Goal: Task Accomplishment & Management: Complete application form

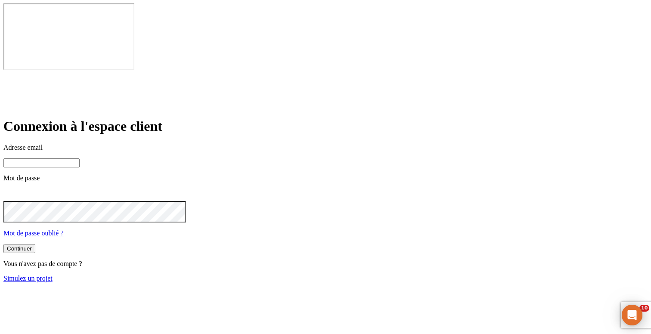
type input "james.bond+300@nalo.fr"
click at [53, 275] on link "Simulez un projet" at bounding box center [27, 278] width 49 height 7
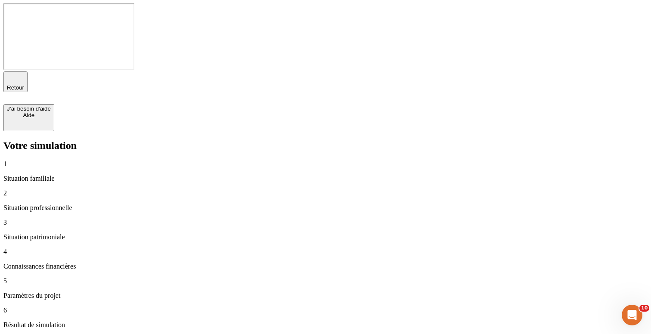
click at [16, 91] on span "button" at bounding box center [16, 91] width 0 height 0
click at [24, 84] on span "Retour" at bounding box center [15, 87] width 17 height 6
click at [329, 72] on div "Retour" at bounding box center [325, 88] width 645 height 33
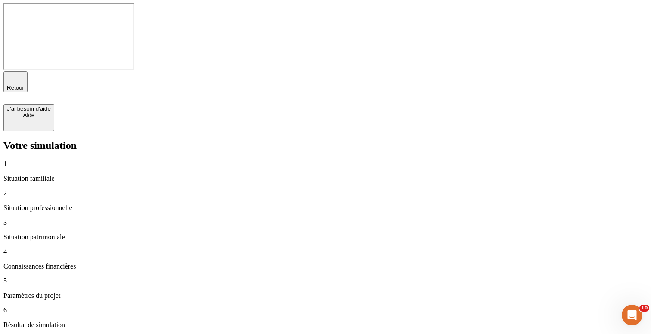
click at [44, 175] on p "Situation familiale" at bounding box center [325, 179] width 645 height 8
click at [46, 190] on div "2 Situation professionnelle" at bounding box center [325, 201] width 645 height 22
click at [51, 175] on p "Situation familiale" at bounding box center [325, 179] width 645 height 8
click at [68, 140] on div "Votre simulation 1 Situation familiale 2 Situation professionnelle 3 Situation …" at bounding box center [325, 249] width 645 height 218
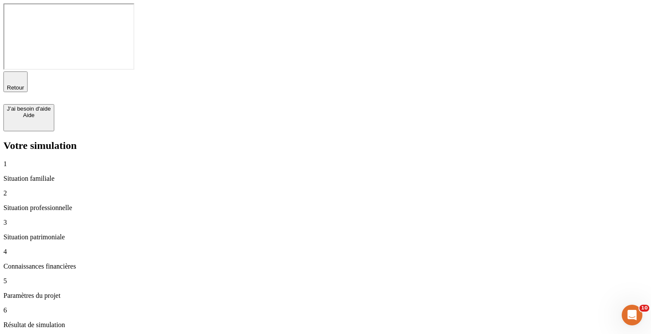
click at [66, 175] on p "Situation familiale" at bounding box center [325, 179] width 645 height 8
click at [53, 307] on div "6 Résultat de simulation" at bounding box center [325, 318] width 645 height 22
click at [66, 175] on p "Situation familiale" at bounding box center [325, 179] width 645 height 8
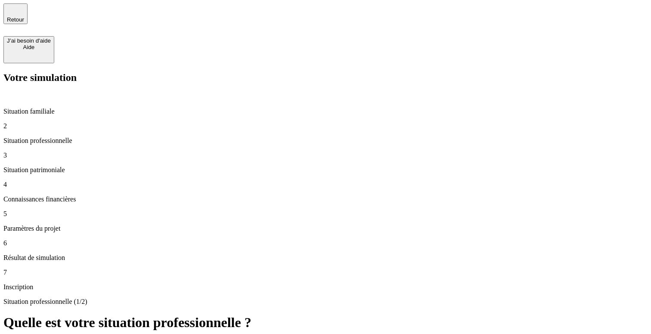
click at [56, 108] on p "Situation familiale" at bounding box center [325, 112] width 645 height 8
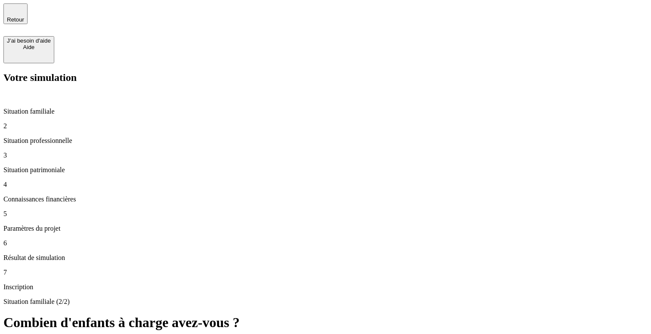
click at [87, 137] on p "Situation professionnelle" at bounding box center [325, 141] width 645 height 8
click at [88, 137] on p "Situation professionnelle" at bounding box center [325, 141] width 645 height 8
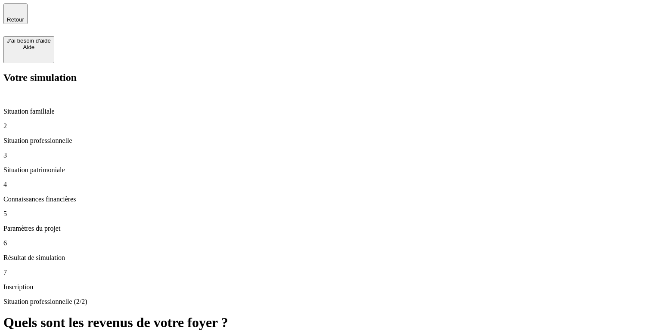
type input "10 000"
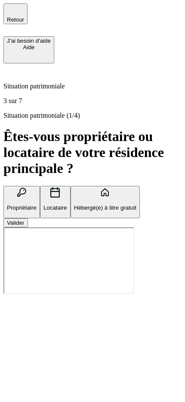
click at [8, 68] on icon at bounding box center [6, 69] width 3 height 2
click at [12, 71] on icon at bounding box center [10, 71] width 4 height 1
click at [40, 186] on button "Propriétaire" at bounding box center [21, 202] width 37 height 32
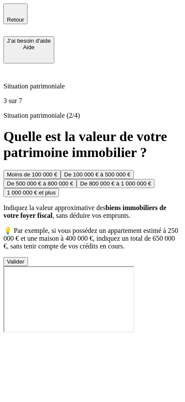
click at [14, 63] on icon at bounding box center [8, 68] width 10 height 10
click at [65, 82] on p "Situation patrimoniale" at bounding box center [92, 86] width 178 height 8
click at [57, 171] on div "Moins de 100 000 €" at bounding box center [32, 174] width 50 height 6
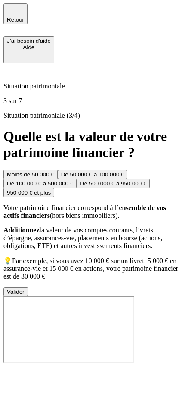
click at [109, 170] on button "De 50 000 € à 100 000 €" at bounding box center [93, 174] width 70 height 9
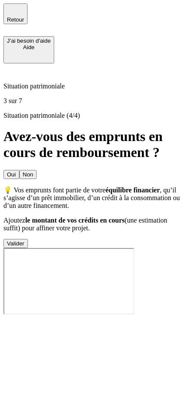
click at [37, 170] on button "Non" at bounding box center [27, 174] width 17 height 9
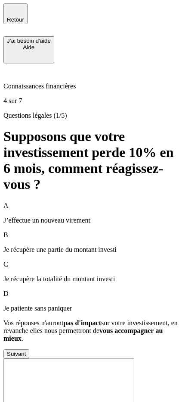
click at [113, 216] on p "J’effectue un nouveau virement" at bounding box center [92, 220] width 178 height 8
click at [109, 290] on div "D Je patiente sans paniquer" at bounding box center [92, 301] width 178 height 22
click at [99, 275] on p "Je récupère la totalité du montant investi" at bounding box center [92, 279] width 178 height 8
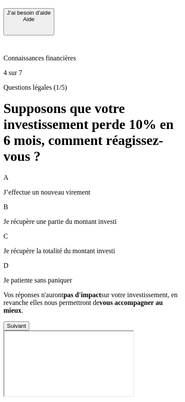
click at [92, 247] on p "Je récupère la totalité du montant investi" at bounding box center [92, 251] width 178 height 8
click at [103, 188] on p "J’effectue un nouveau virement" at bounding box center [92, 192] width 178 height 8
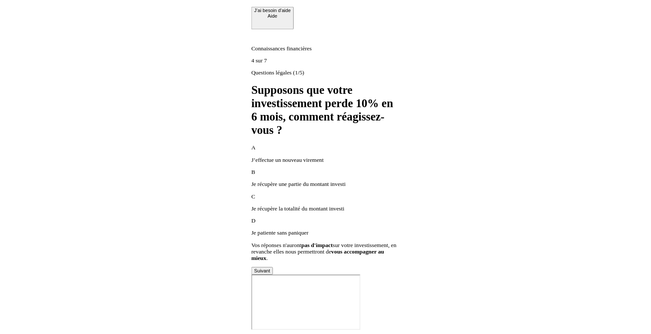
scroll to position [0, 0]
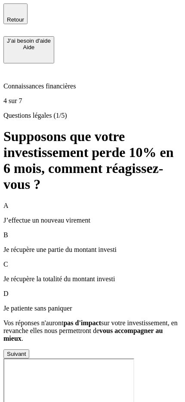
click at [92, 216] on p "J’effectue un nouveau virement" at bounding box center [92, 220] width 178 height 8
click at [81, 216] on p "J’effectue un nouveau virement" at bounding box center [92, 220] width 178 height 8
click at [47, 15] on div "Retour" at bounding box center [92, 19] width 178 height 33
click at [55, 12] on div "Retour" at bounding box center [92, 19] width 178 height 33
click at [94, 304] on p "Je patiente sans paniquer" at bounding box center [92, 308] width 178 height 8
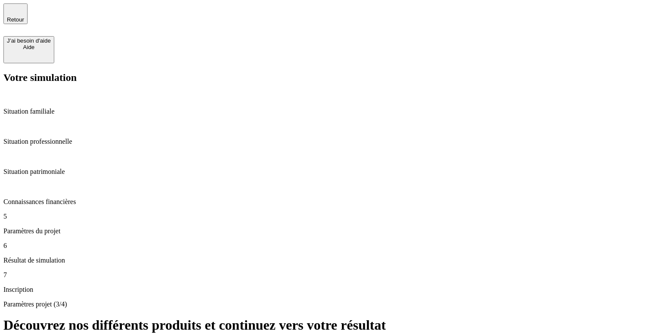
click at [24, 17] on span "Retour" at bounding box center [15, 19] width 17 height 6
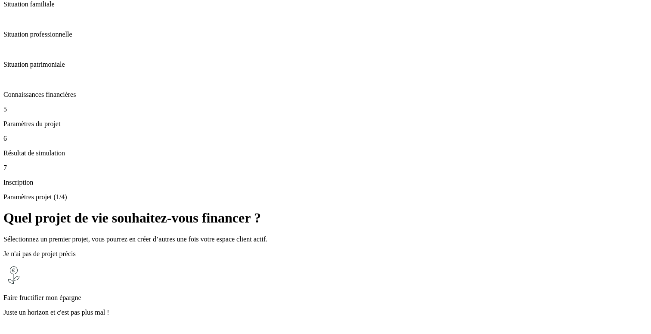
scroll to position [242, 0]
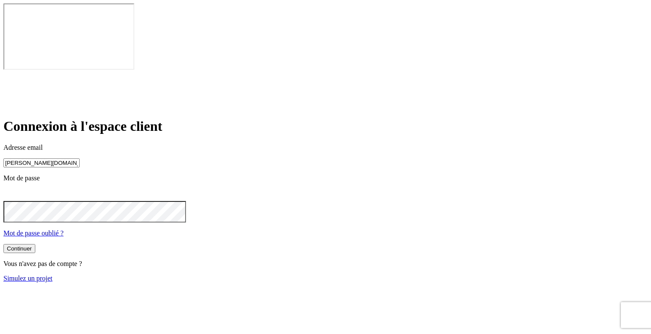
click at [80, 159] on input "james.bond+300@nalo.fr" at bounding box center [41, 163] width 76 height 9
type input "james.bond+36@nalo.fr"
click at [35, 245] on button "Continuer" at bounding box center [19, 249] width 32 height 9
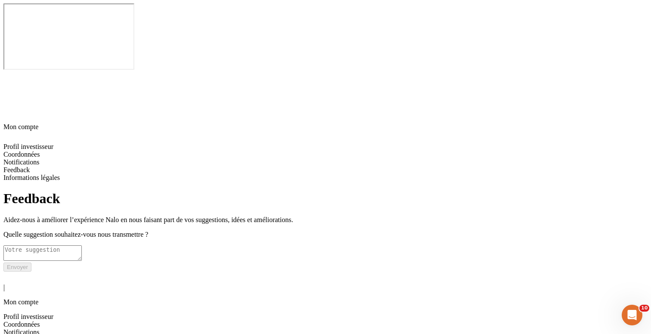
click at [82, 246] on textarea at bounding box center [42, 254] width 78 height 16
type textarea "feedback réparé?"
click at [28, 264] on div "Envoyer" at bounding box center [17, 267] width 21 height 6
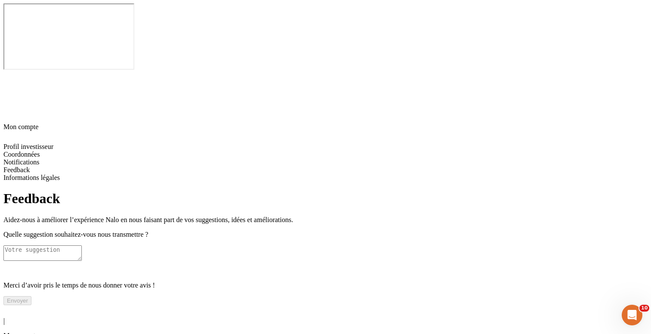
click at [11, 305] on icon at bounding box center [8, 310] width 10 height 10
type textarea "feedback réparé?"
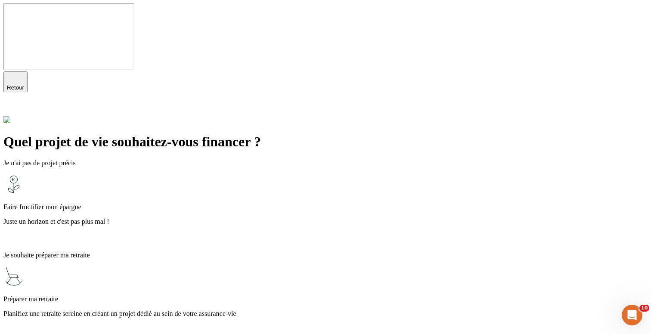
click at [331, 159] on div "Je n'ai pas de projet précis Faire fructifier mon épargne Juste un horizon et c…" at bounding box center [325, 201] width 645 height 85
click at [315, 174] on div "Faire fructifier mon épargne Juste un horizon et c'est pas plus mal !" at bounding box center [325, 209] width 645 height 71
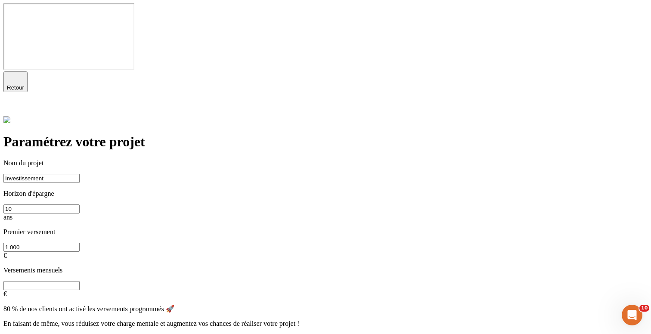
click at [80, 281] on input "text" at bounding box center [41, 285] width 76 height 9
click at [32, 334] on div "Continuer" at bounding box center [19, 339] width 25 height 6
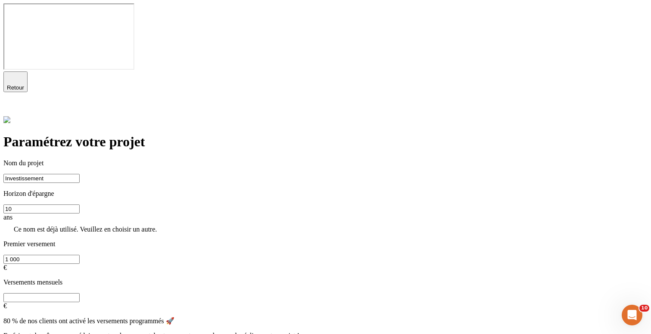
click at [80, 174] on input "Investissement" at bounding box center [41, 178] width 76 height 9
click at [42, 72] on div "Retour" at bounding box center [325, 94] width 645 height 45
click at [22, 73] on div "Retour" at bounding box center [15, 82] width 17 height 18
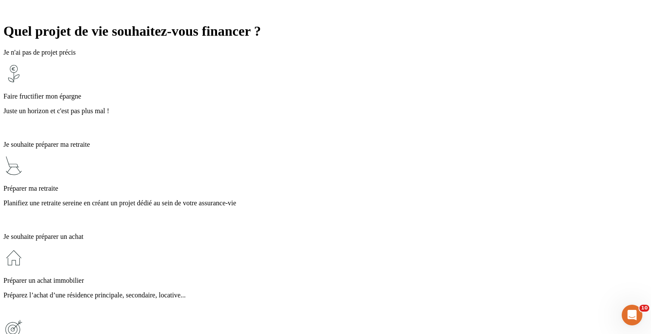
scroll to position [178, 0]
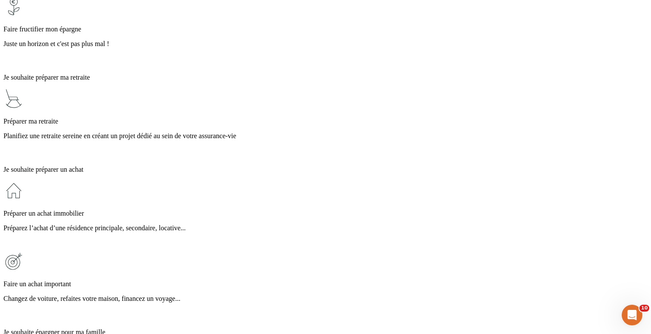
click at [272, 295] on p "Changez de voiture, refaites votre maison, financez un voyage..." at bounding box center [325, 299] width 645 height 8
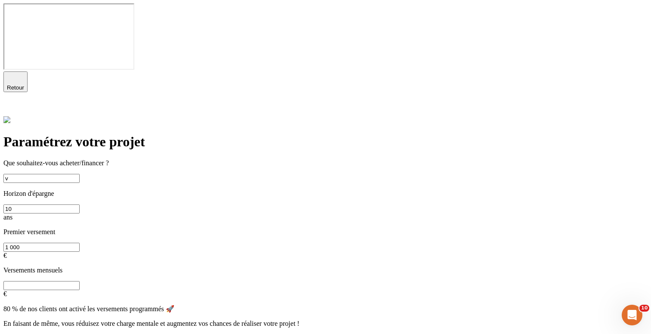
type input "v"
click at [35, 334] on button "Continuer" at bounding box center [19, 339] width 32 height 9
type input "Vélo"
type input "0"
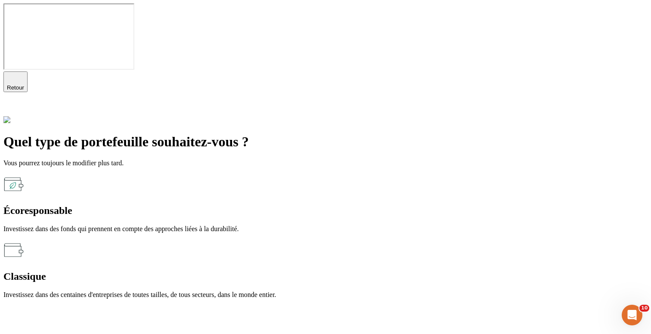
click at [235, 205] on div "Écoresponsable" at bounding box center [325, 211] width 645 height 12
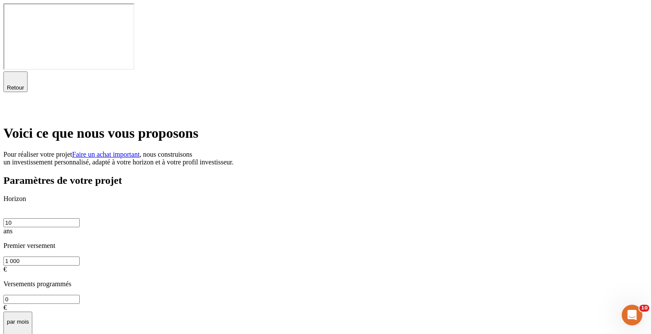
click at [14, 104] on icon at bounding box center [8, 109] width 10 height 10
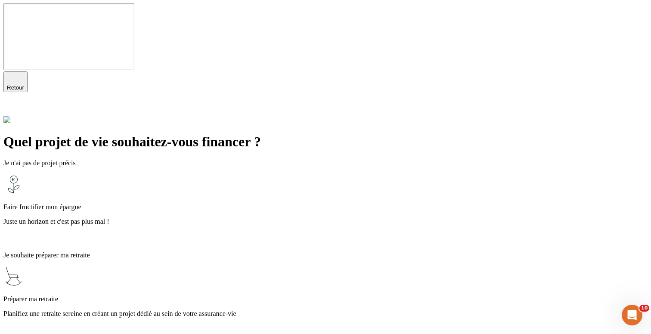
click at [397, 174] on div "Faire fructifier mon épargne Juste un horizon et c'est pas plus mal !" at bounding box center [325, 209] width 645 height 71
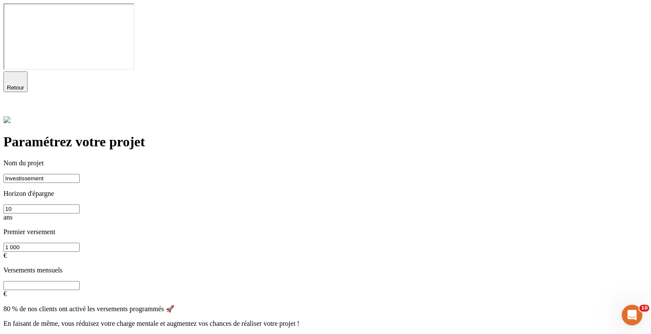
click at [32, 334] on div "Continuer" at bounding box center [19, 339] width 25 height 6
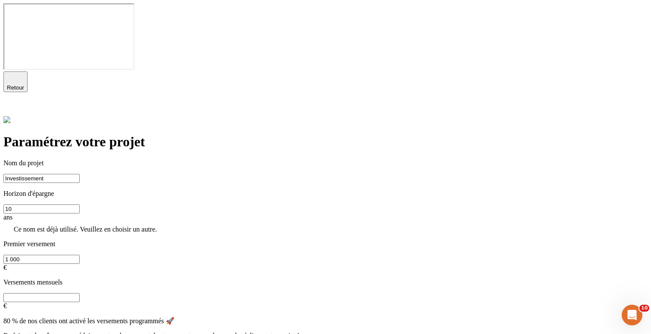
click at [80, 174] on input "Investissement" at bounding box center [41, 178] width 76 height 9
click at [29, 72] on div "Retour" at bounding box center [325, 94] width 645 height 45
click at [24, 84] on span "Retour" at bounding box center [15, 87] width 17 height 6
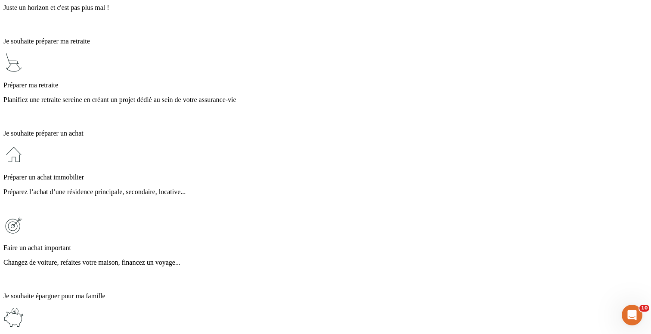
scroll to position [252, 0]
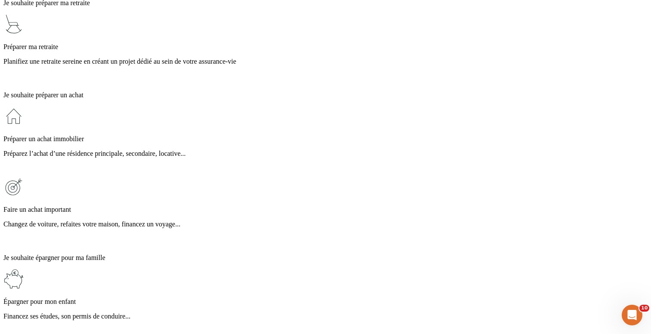
click at [277, 177] on div "Faire un achat important Changez de voiture, refaites votre maison, financez un…" at bounding box center [325, 212] width 645 height 71
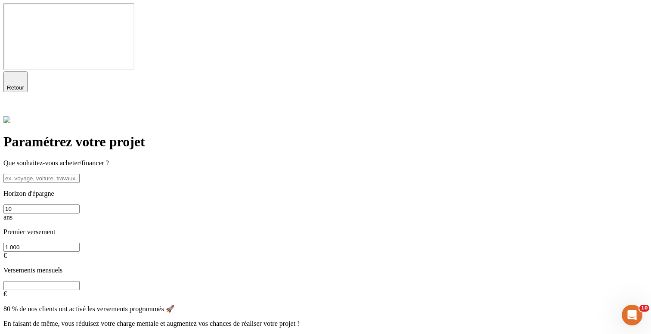
click at [35, 334] on button "Continuer" at bounding box center [19, 339] width 32 height 9
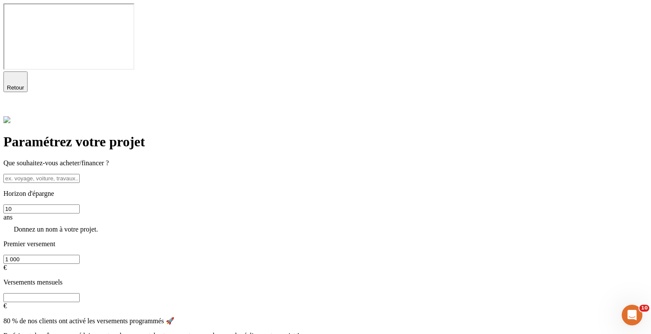
click at [80, 174] on input at bounding box center [41, 178] width 76 height 9
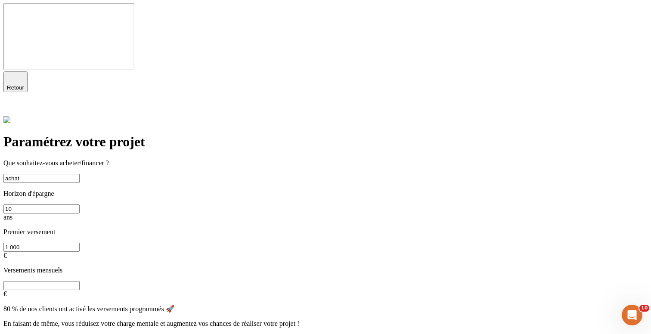
click at [32, 334] on div "Continuer" at bounding box center [19, 339] width 25 height 6
type input "Achat"
type input "0"
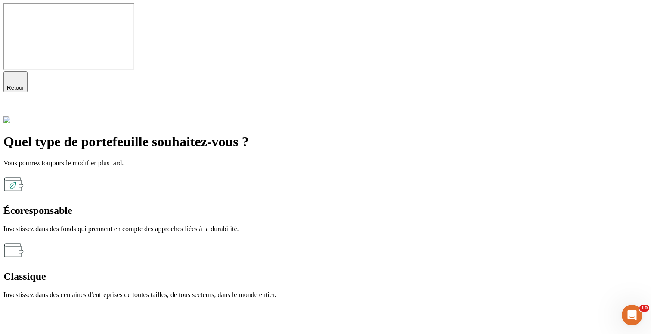
click at [259, 205] on div "Écoresponsable" at bounding box center [325, 211] width 645 height 12
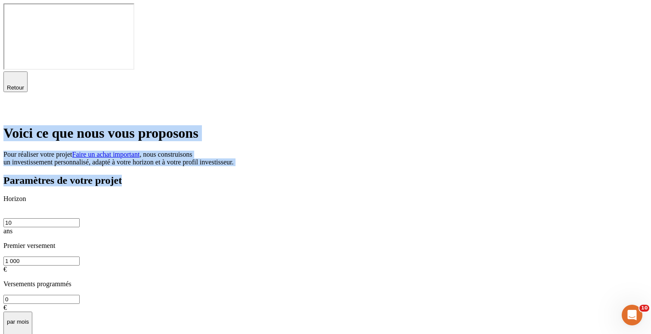
drag, startPoint x: 243, startPoint y: 39, endPoint x: 244, endPoint y: 127, distance: 88.3
click at [259, 175] on div "Paramètres de votre projet Horizon 10 ans Premier versement 1 000 € Versements …" at bounding box center [325, 299] width 645 height 248
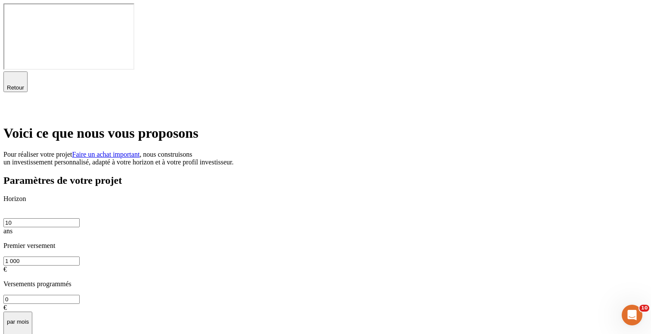
click at [24, 84] on span "Retour" at bounding box center [15, 87] width 17 height 6
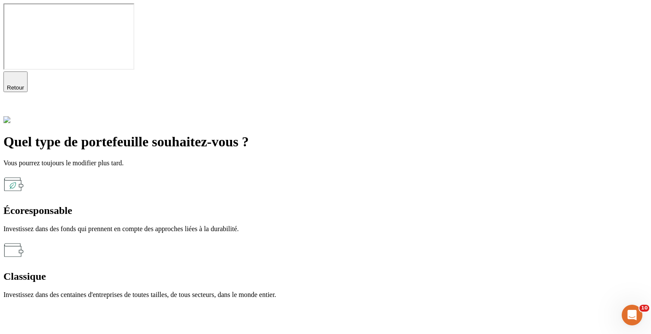
click at [197, 225] on p "Investissez dans des fonds qui prennent en compte des approches liées à la dura…" at bounding box center [325, 229] width 645 height 8
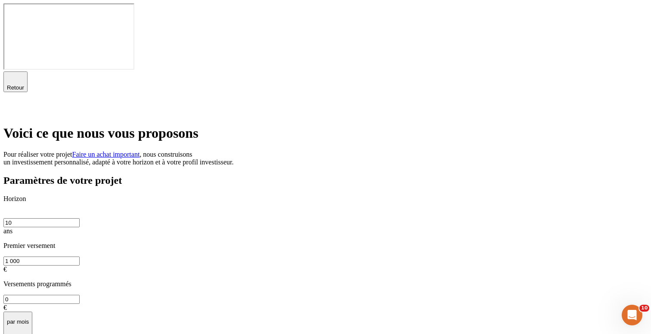
click at [14, 104] on icon at bounding box center [8, 109] width 10 height 10
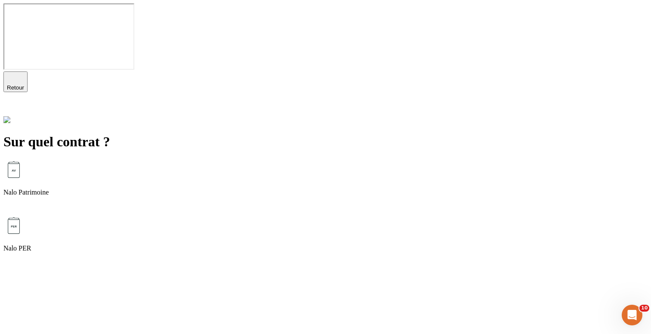
click at [281, 159] on div "Nalo Patrimoine" at bounding box center [325, 187] width 645 height 56
click at [24, 84] on span "Retour" at bounding box center [15, 87] width 17 height 6
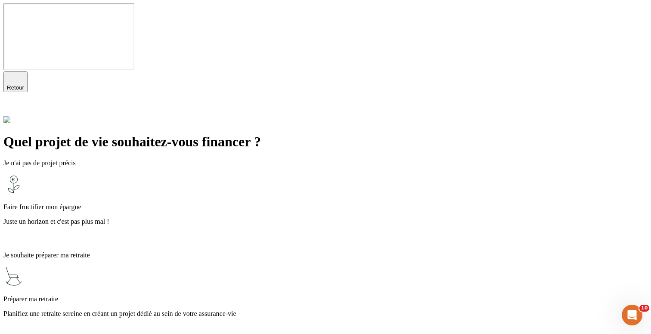
click at [339, 310] on p "Planifiez une retraite sereine en créant un projet dédié au sein de votre assur…" at bounding box center [325, 314] width 645 height 8
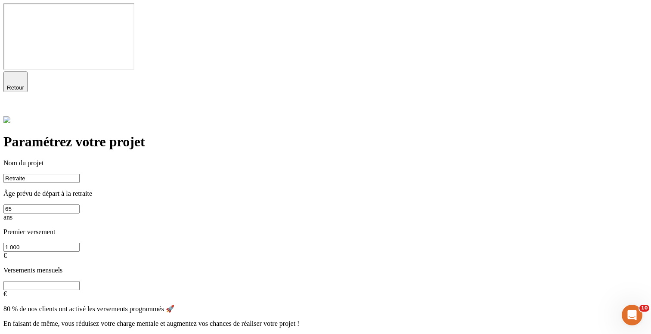
click at [32, 334] on div "Continuer" at bounding box center [19, 339] width 25 height 6
type input "0"
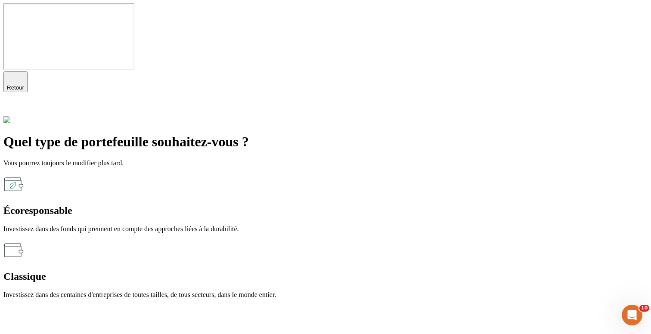
click at [256, 205] on div "Écoresponsable" at bounding box center [325, 211] width 645 height 12
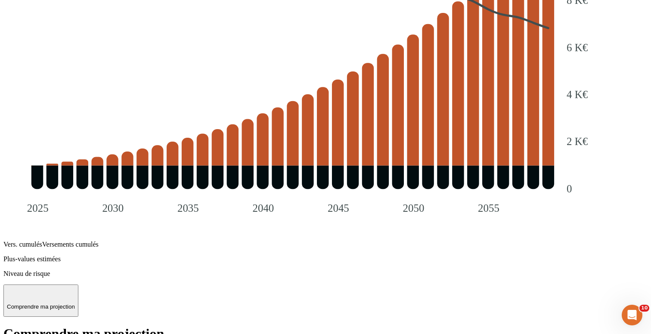
scroll to position [976, 0]
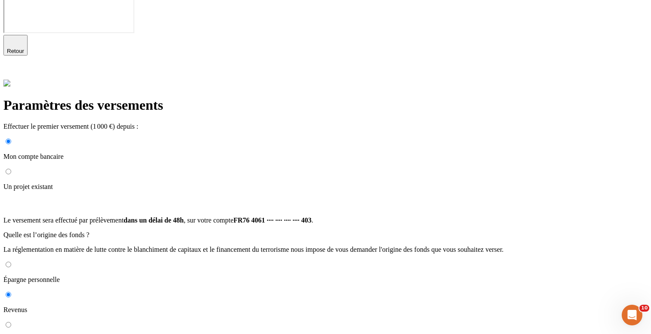
scroll to position [92, 0]
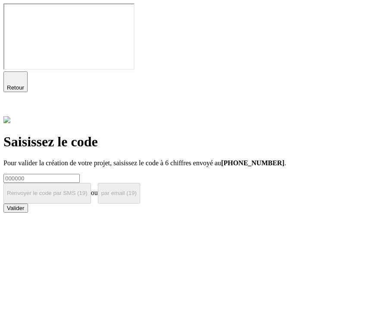
click at [80, 174] on input at bounding box center [41, 178] width 76 height 9
type input "000000"
click at [28, 213] on button "Valider" at bounding box center [15, 208] width 25 height 9
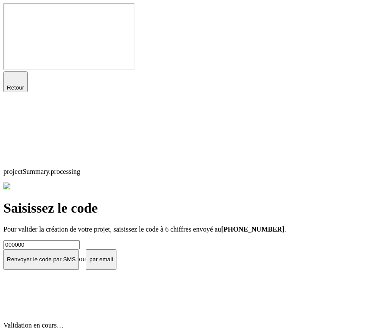
click at [18, 73] on icon "button" at bounding box center [15, 78] width 10 height 10
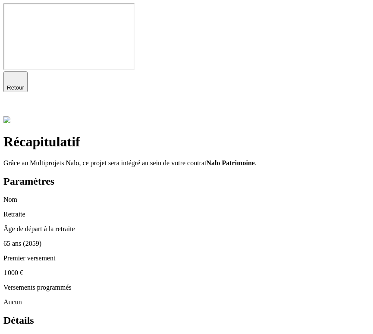
click at [17, 73] on icon "button" at bounding box center [15, 78] width 10 height 10
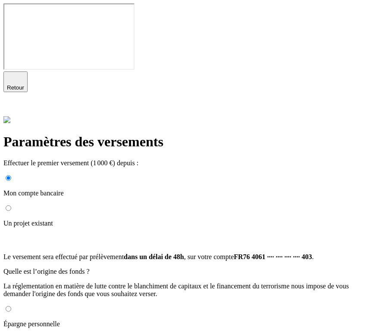
click at [14, 104] on icon at bounding box center [8, 109] width 10 height 10
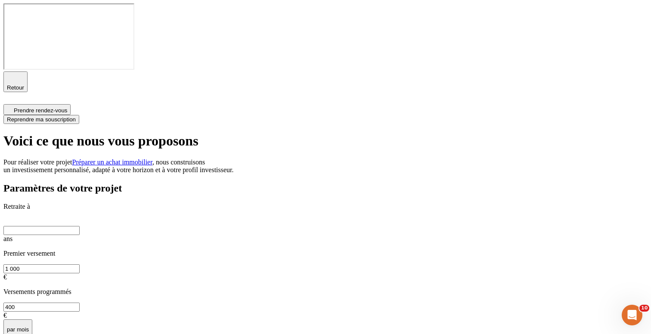
type input "06 73 69 17 93"
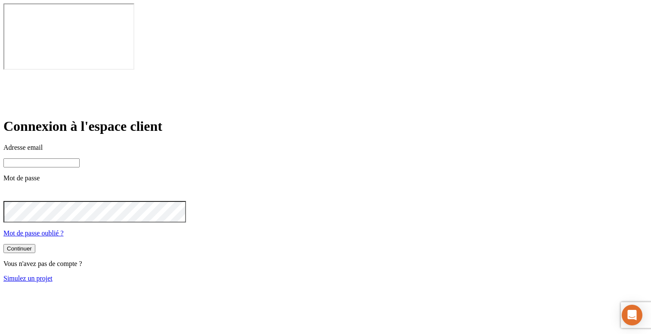
type input "[PERSON_NAME][DOMAIN_NAME][EMAIL_ADDRESS][DOMAIN_NAME]"
click at [53, 275] on link "Simulez un projet" at bounding box center [27, 278] width 49 height 7
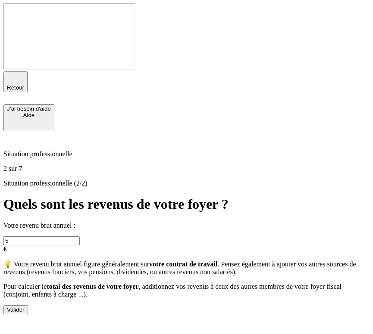
click at [280, 180] on div "Situation professionnelle (2/2) Quels sont les revenus de votre foyer ? Votre r…" at bounding box center [186, 247] width 366 height 135
